Goal: Transaction & Acquisition: Purchase product/service

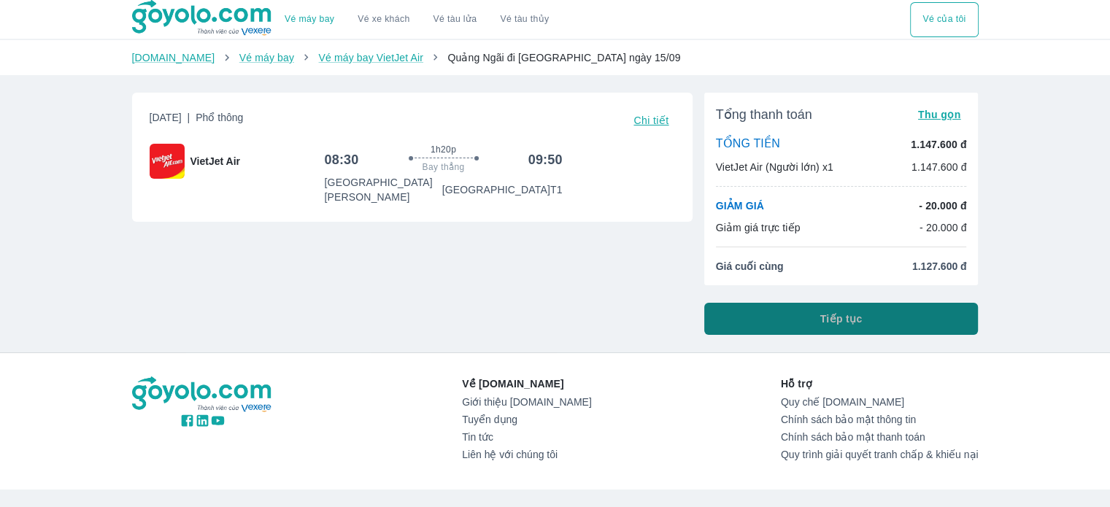
click at [778, 323] on button "Tiếp tục" at bounding box center [841, 319] width 274 height 32
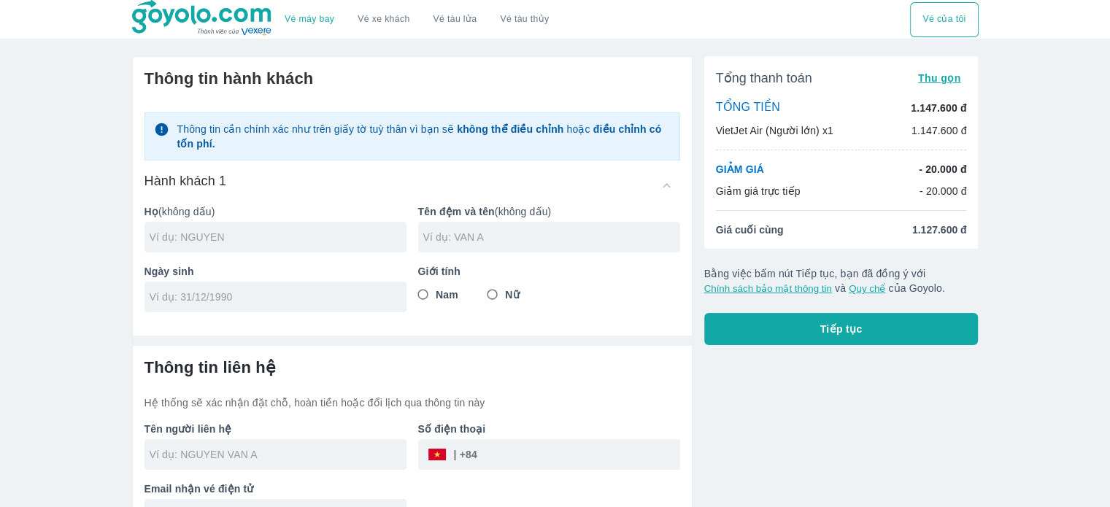
click at [212, 233] on input "text" at bounding box center [278, 237] width 257 height 15
type input "TRAN"
type input "[PERSON_NAME]"
type input "[DATE]"
click at [429, 299] on input "Nam" at bounding box center [423, 295] width 26 height 26
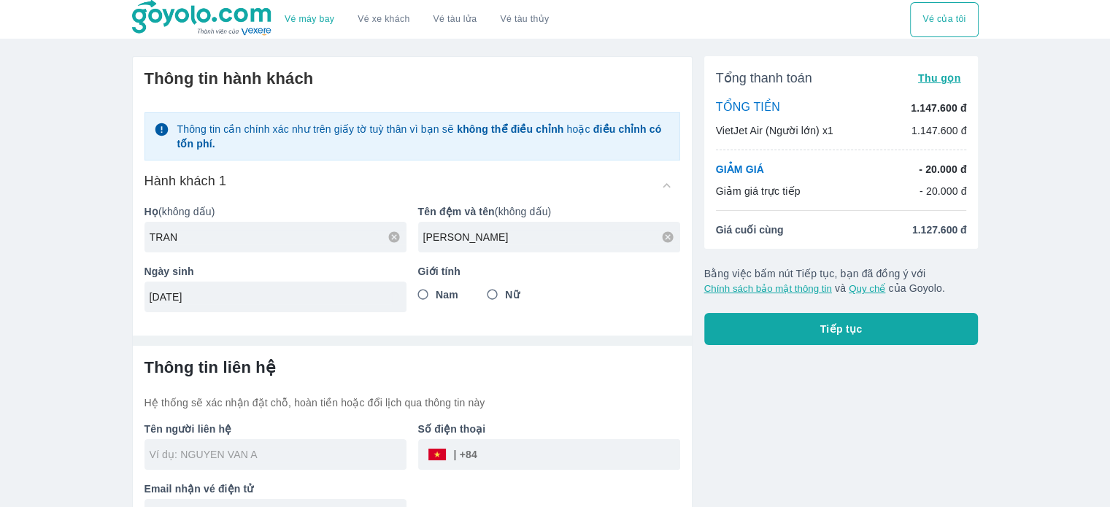
radio input "true"
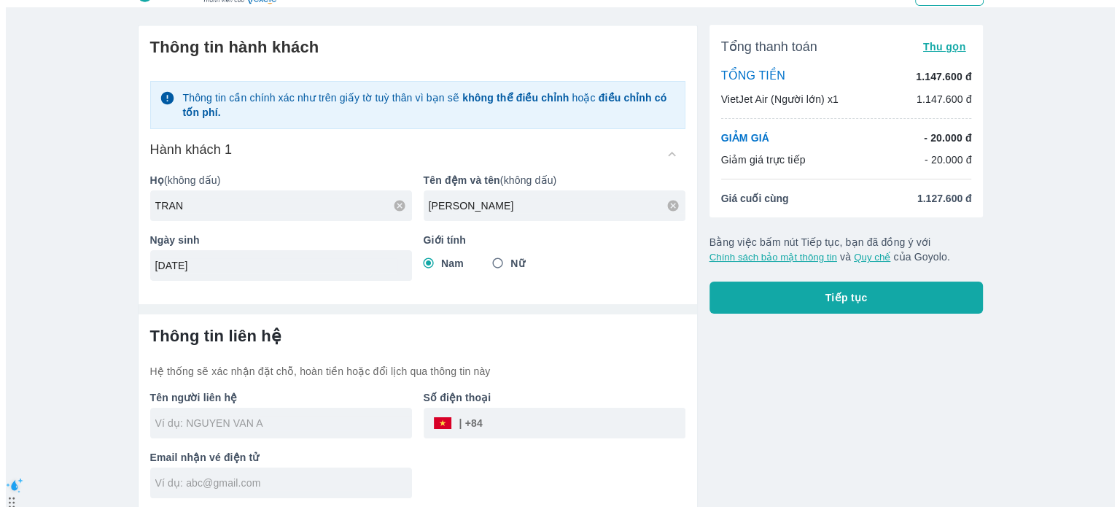
scroll to position [34, 0]
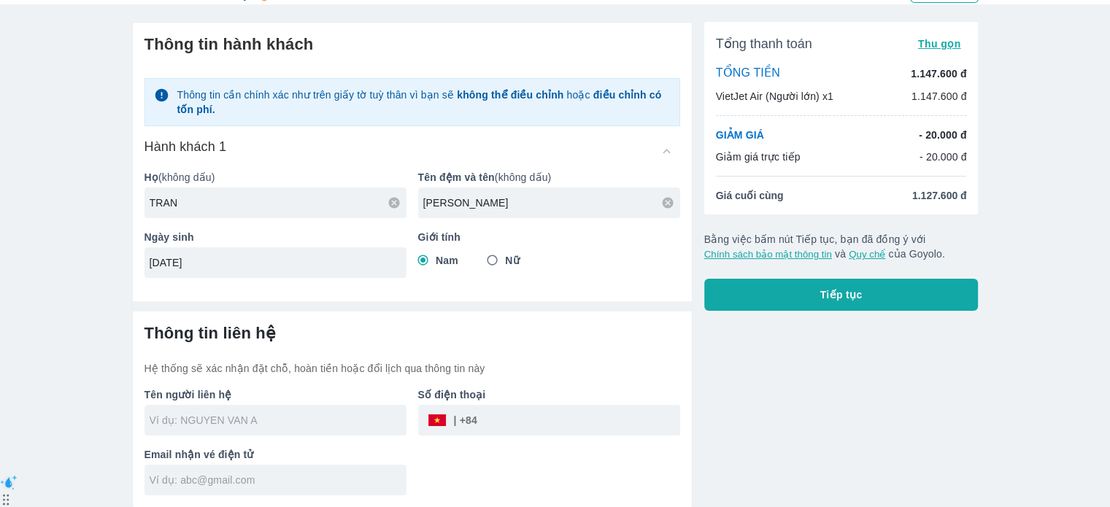
click at [207, 419] on input "text" at bounding box center [278, 420] width 257 height 15
type input "[PERSON_NAME]"
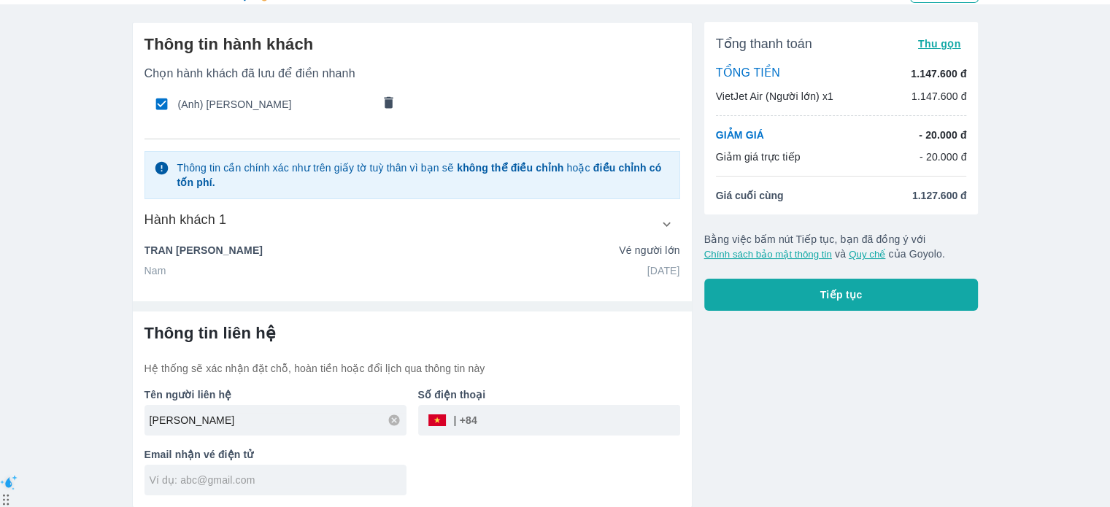
click at [494, 419] on input "tel" at bounding box center [578, 420] width 203 height 35
type input "328059368"
click at [341, 480] on input "text" at bounding box center [278, 480] width 257 height 15
type input "[EMAIL_ADDRESS][DOMAIN_NAME]"
click at [876, 297] on button "Tiếp tục" at bounding box center [841, 295] width 274 height 32
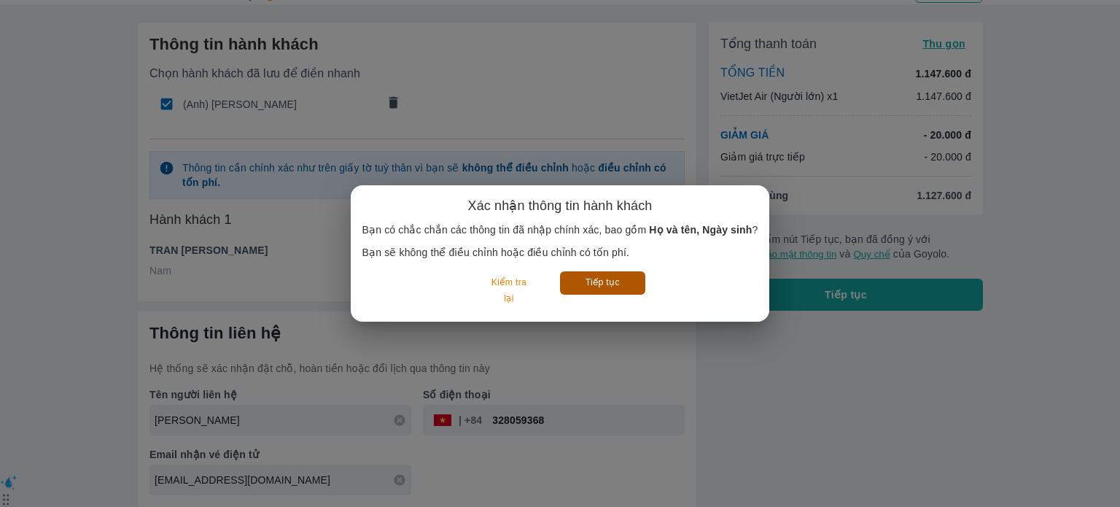
click at [589, 291] on button "Tiếp tục" at bounding box center [602, 282] width 85 height 23
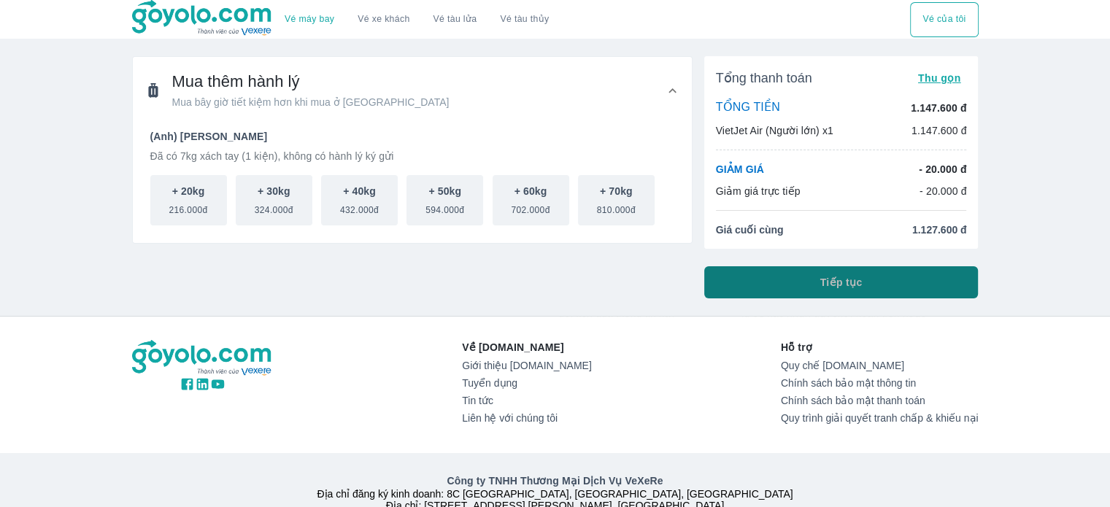
click at [849, 279] on span "Tiếp tục" at bounding box center [841, 282] width 42 height 15
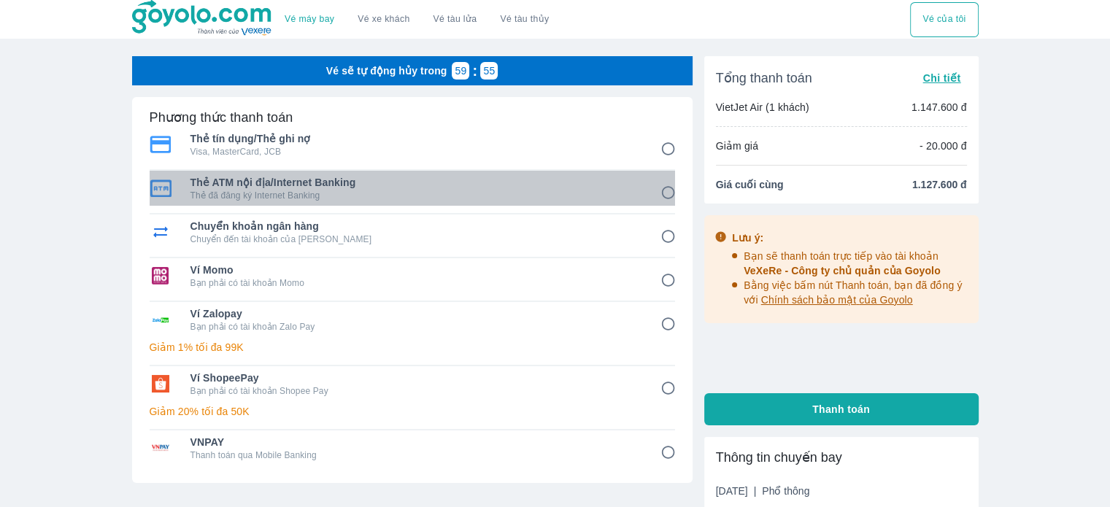
click at [319, 184] on span "Thẻ ATM nội địa/Internet Banking" at bounding box center [414, 182] width 449 height 15
radio input "true"
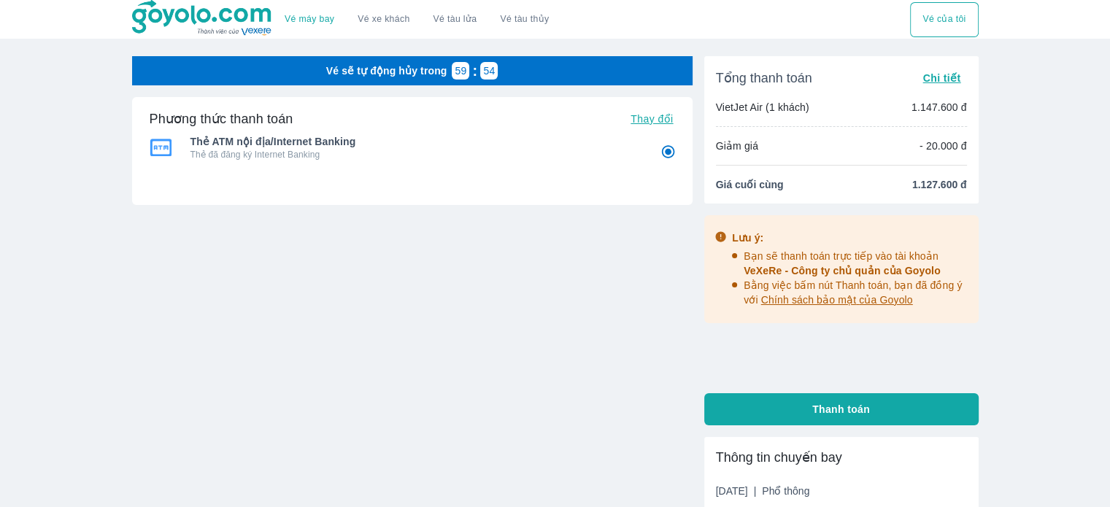
click at [843, 402] on span "Thanh toán" at bounding box center [841, 409] width 58 height 15
radio input "false"
